Goal: Information Seeking & Learning: Learn about a topic

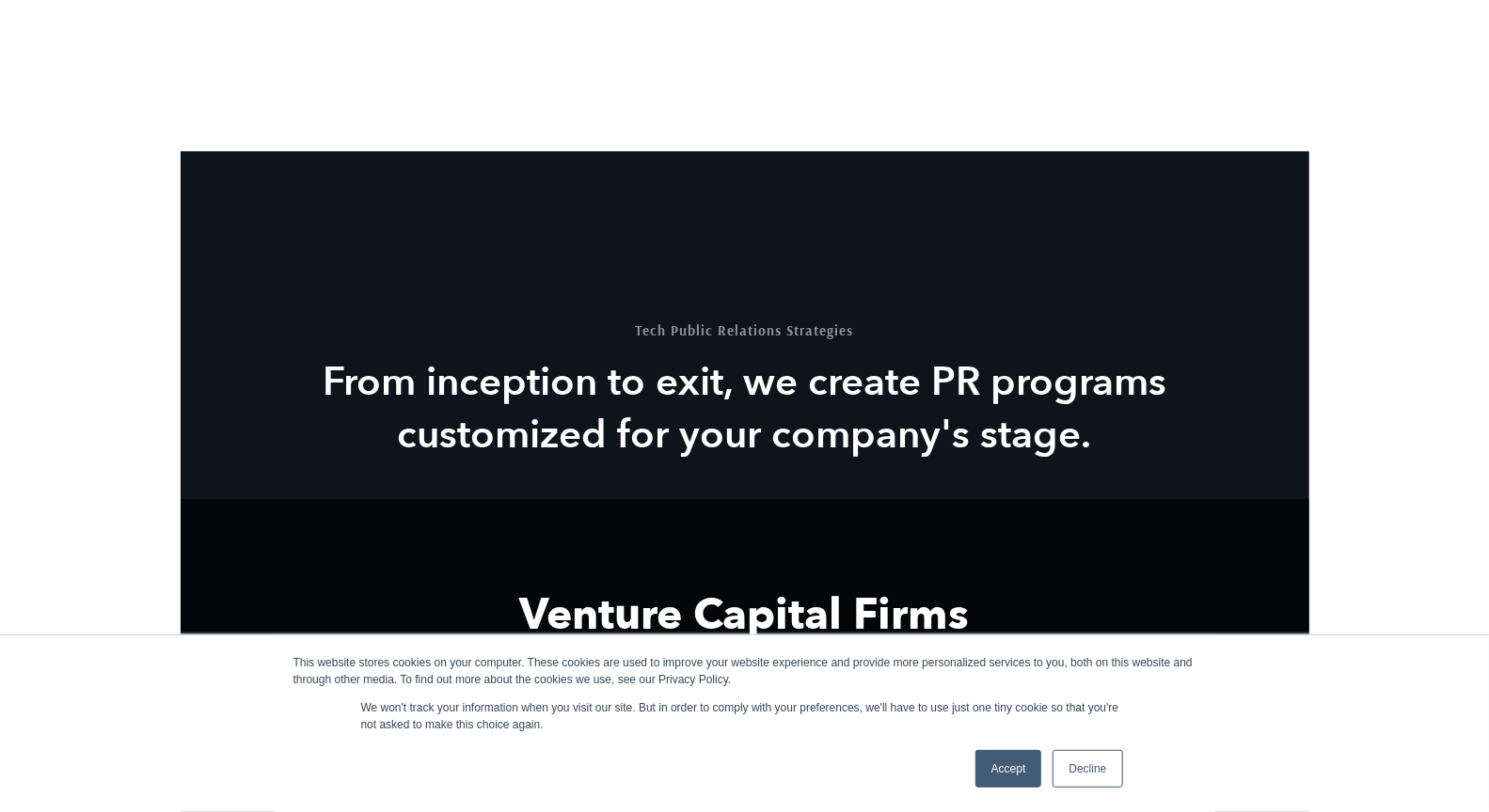
scroll to position [2047, 0]
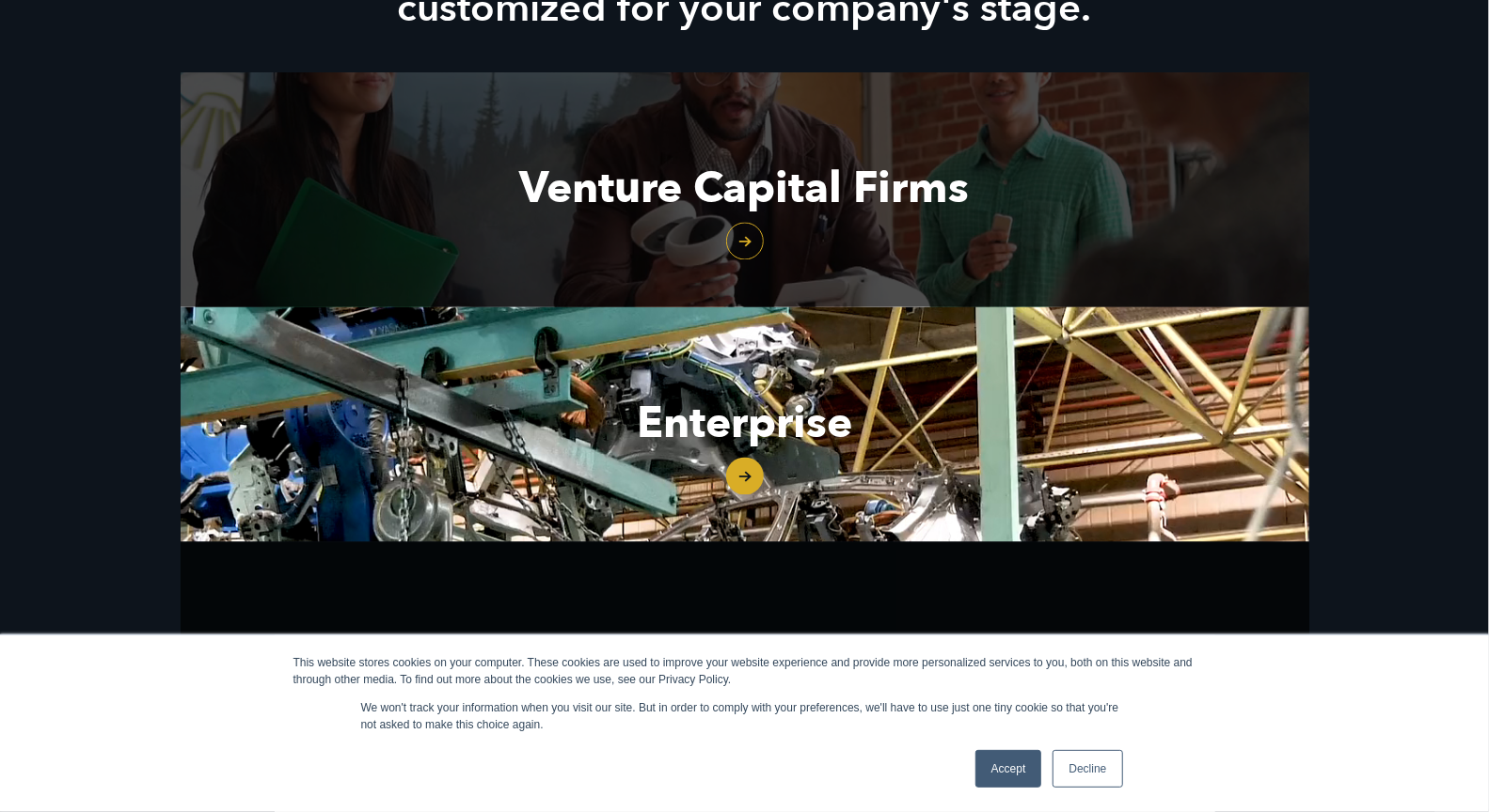
click at [1116, 774] on link "Decline" at bounding box center [1088, 769] width 69 height 38
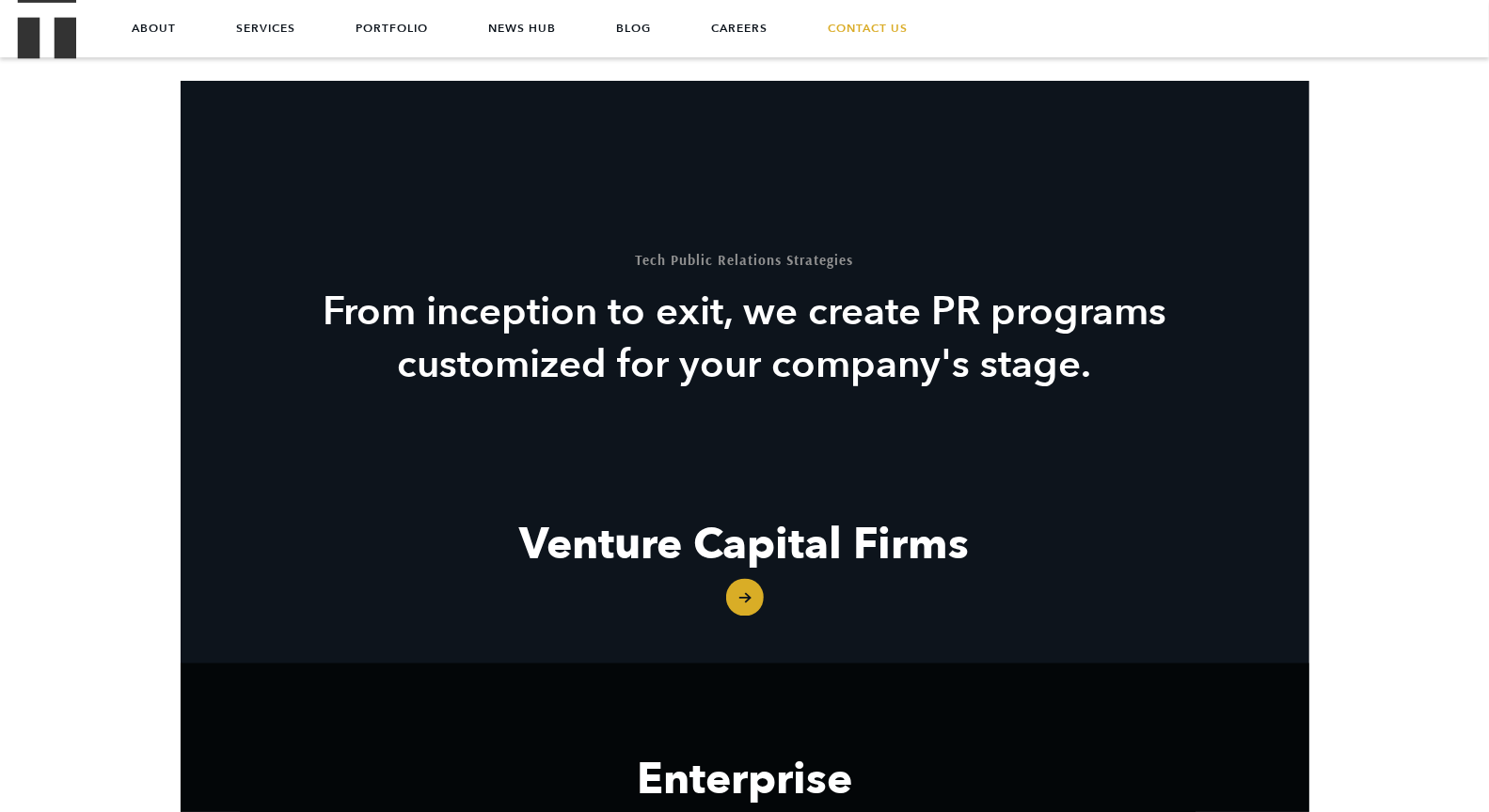
scroll to position [0, 0]
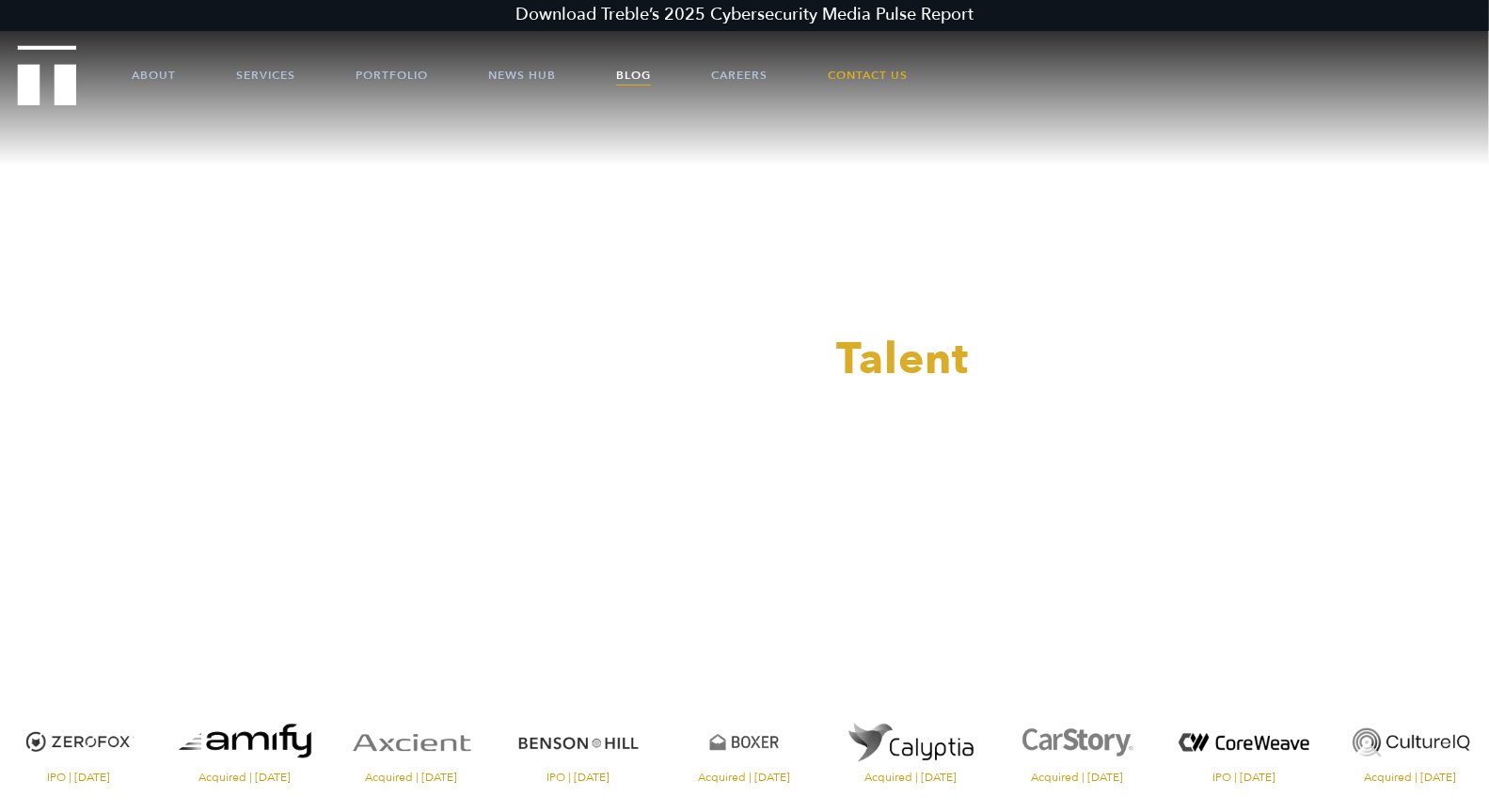
click at [651, 84] on link "Blog" at bounding box center [633, 75] width 35 height 57
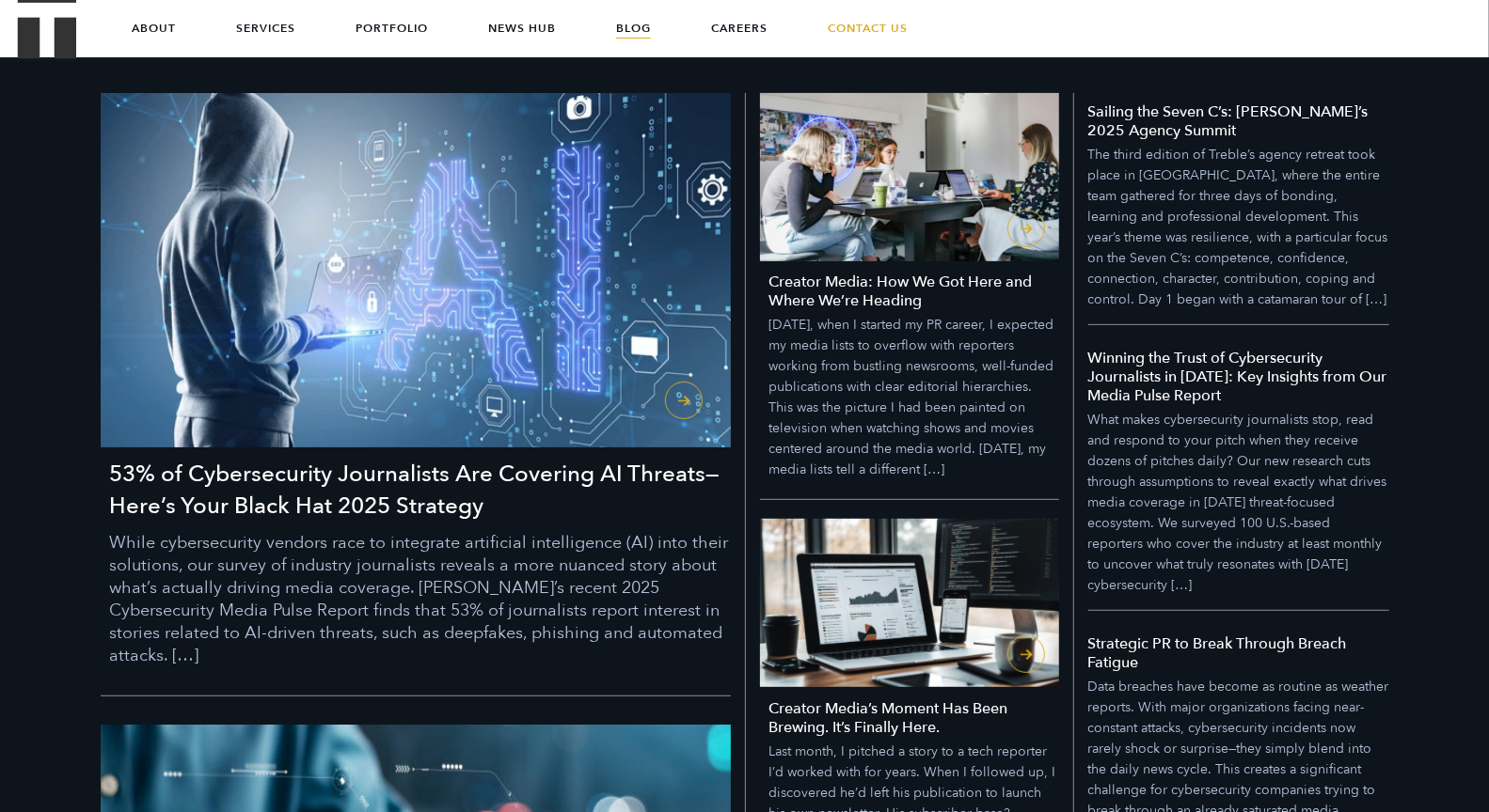
scroll to position [399, 0]
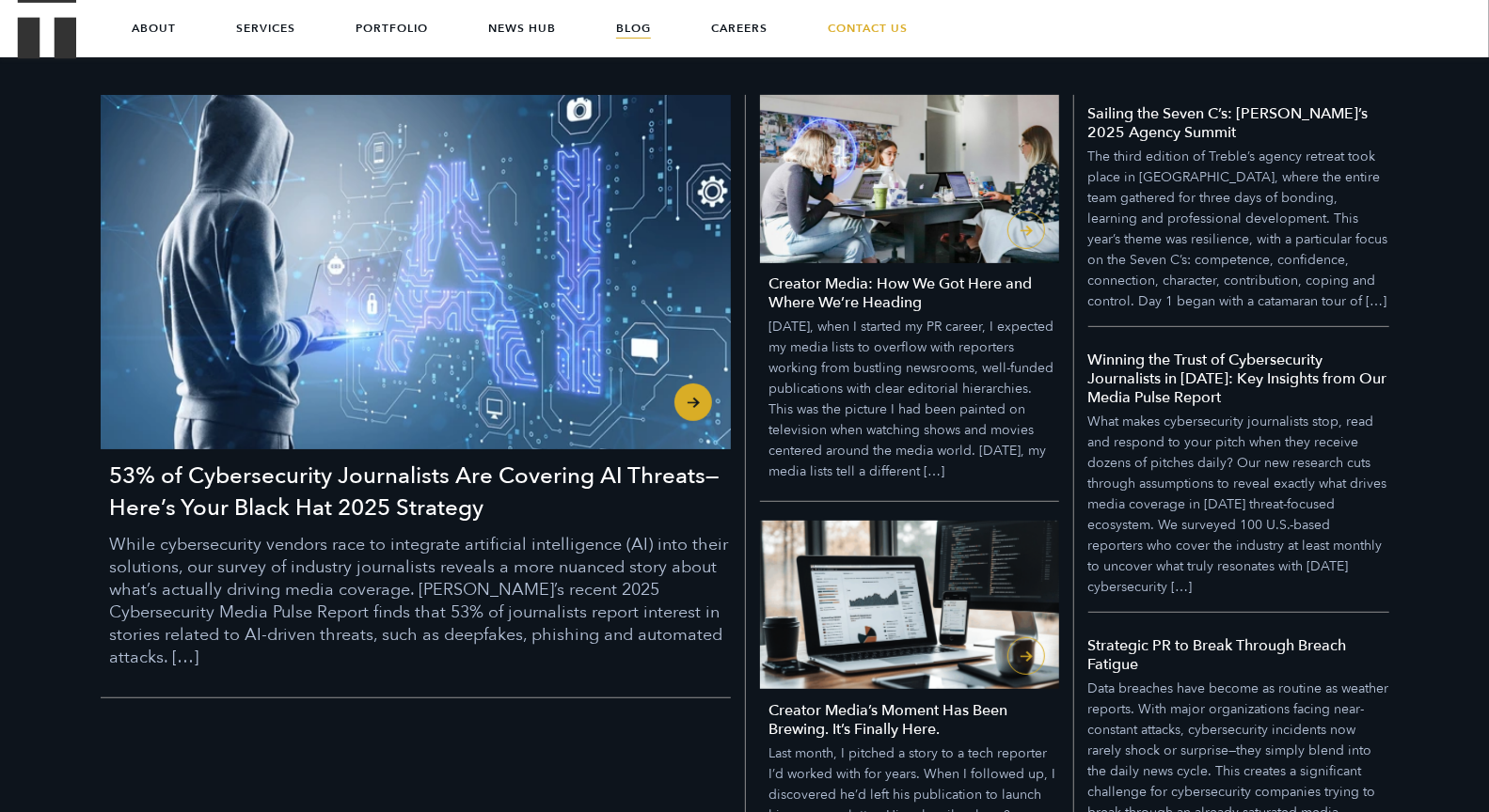
click at [533, 395] on img "53% of Cybersecurity Journalists Are Covering AI Threats—Here’s Your Black Hat …" at bounding box center [416, 272] width 630 height 354
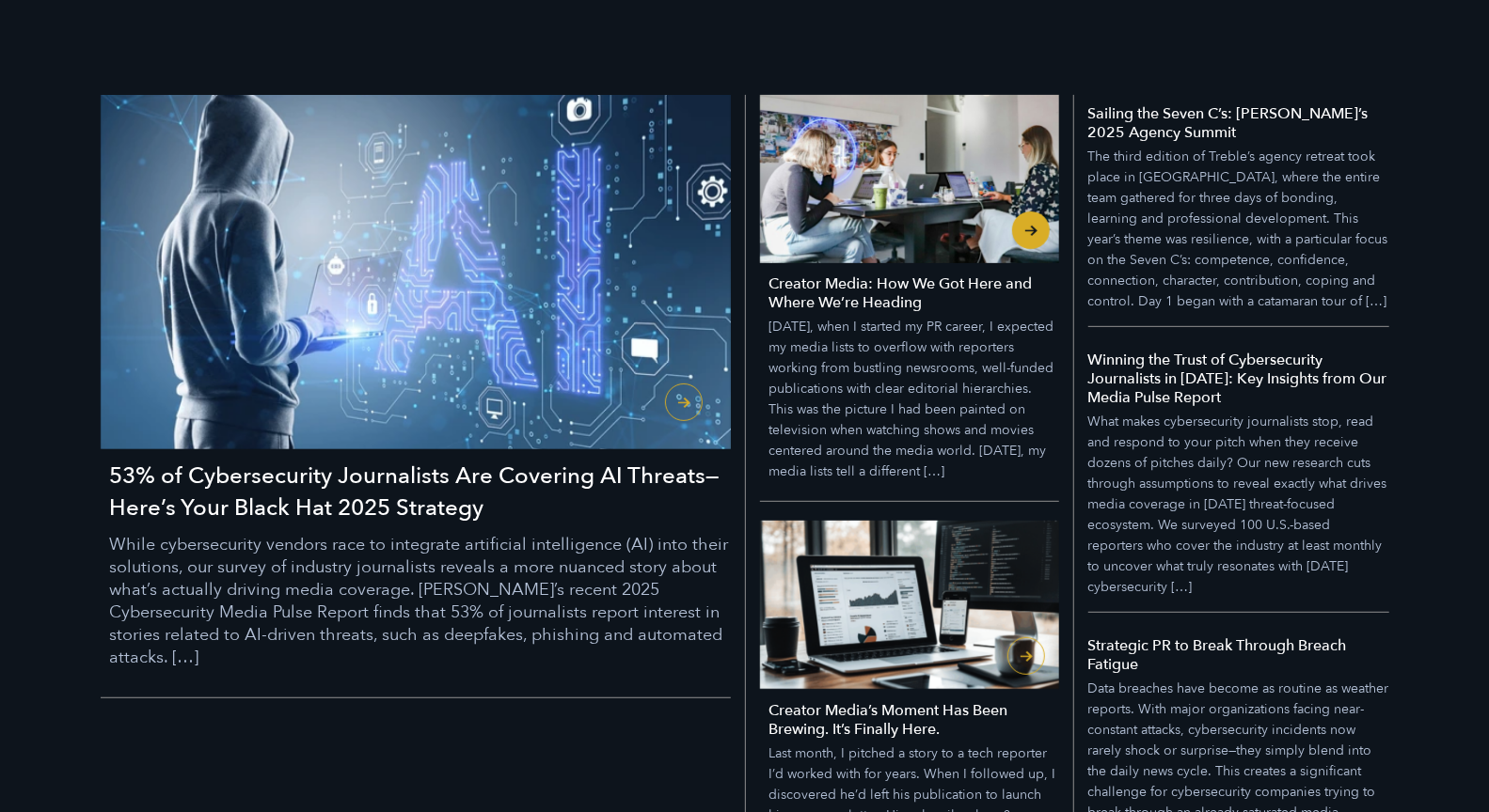
click at [947, 329] on link "Creator Media: How We Got Here and Where We’re Heading Four years ago, when I s…" at bounding box center [910, 298] width 299 height 407
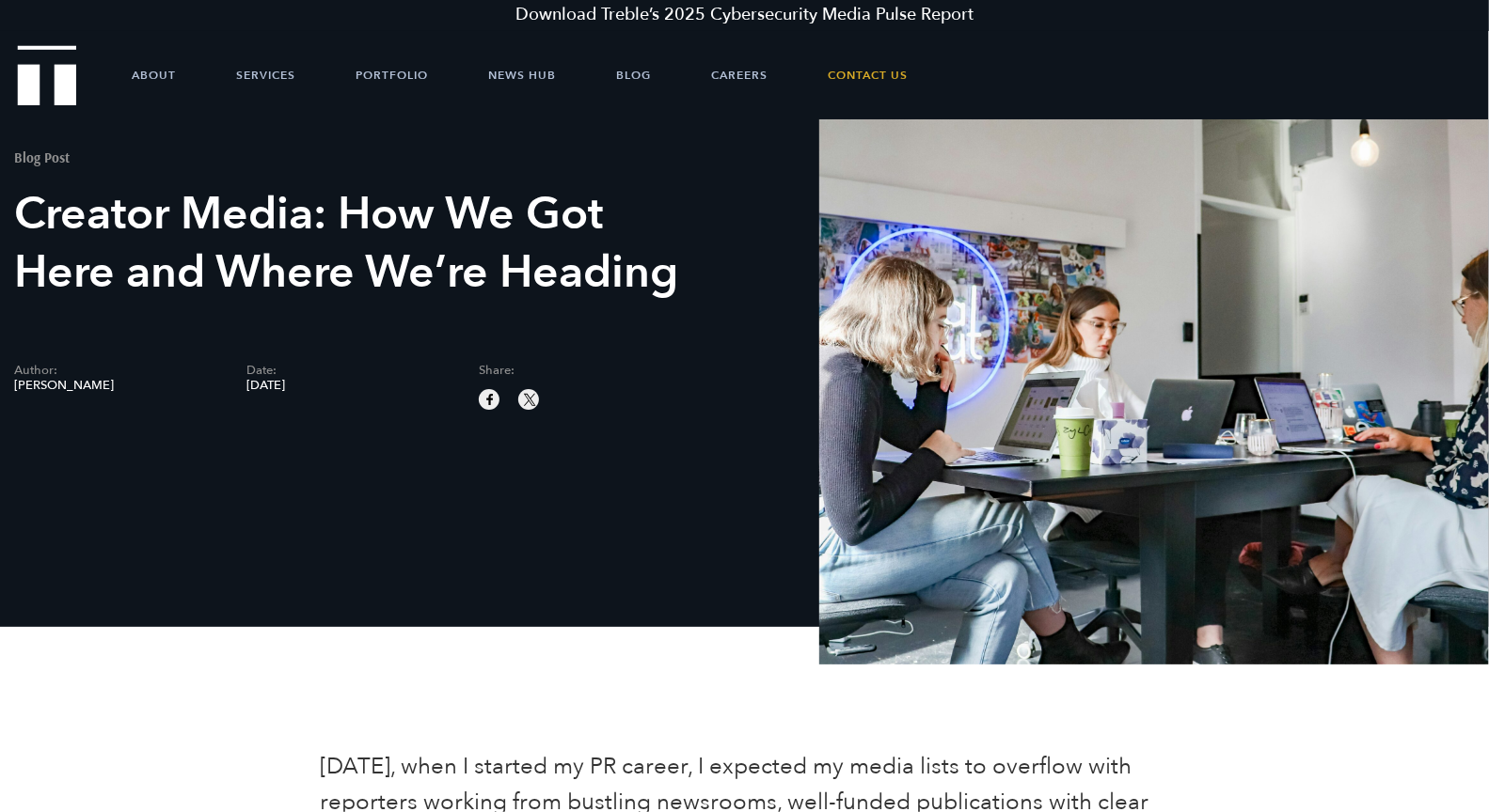
scroll to position [21, 0]
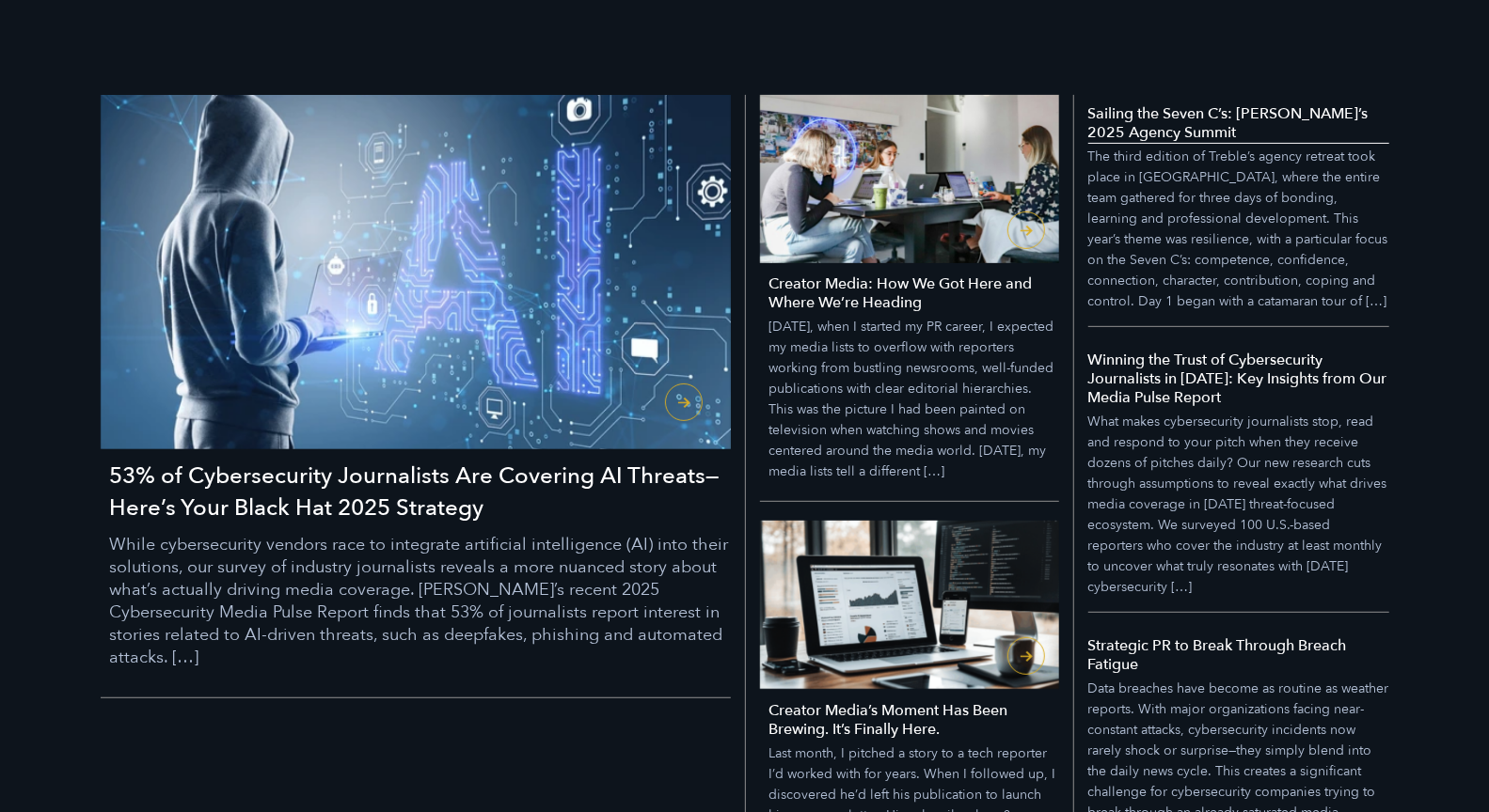
click at [1355, 209] on link "Sailing the Seven C’s: Treble’s 2025 Agency Summit The third edition of Treble’…" at bounding box center [1239, 216] width 301 height 223
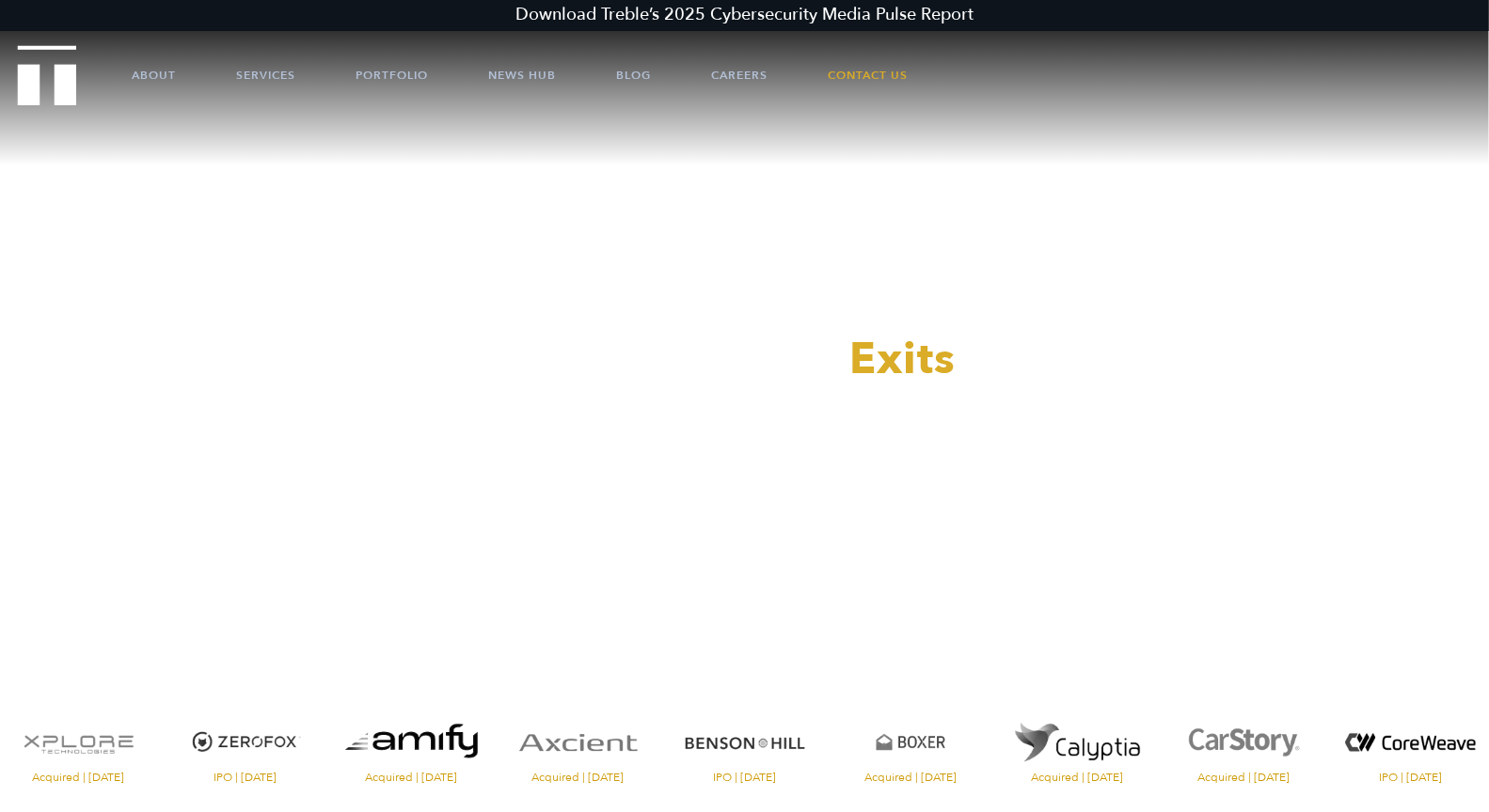
click at [660, 75] on ul "About Services Portfolio News Hub Blog Careers Contact Us" at bounding box center [744, 75] width 1339 height 57
click at [651, 77] on link "Blog" at bounding box center [633, 75] width 35 height 57
